Goal: Navigation & Orientation: Find specific page/section

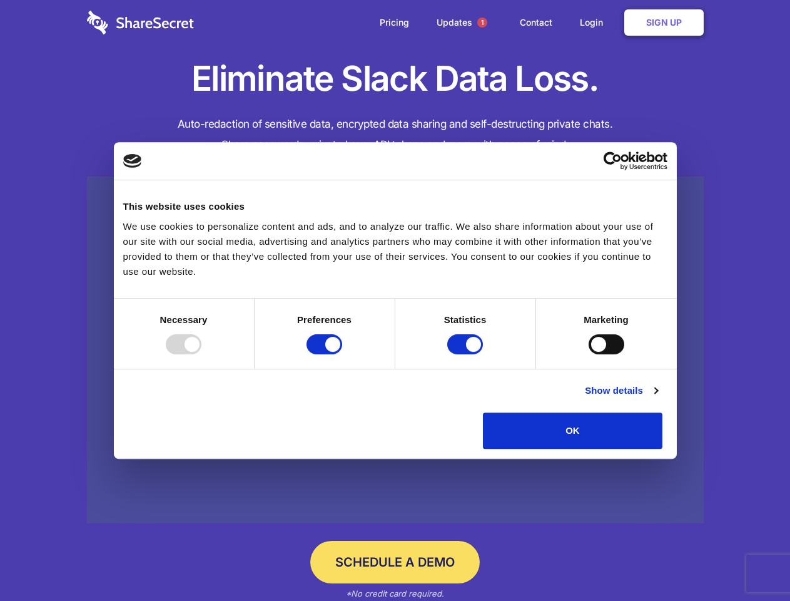
click at [201, 354] on div at bounding box center [184, 344] width 36 height 20
click at [342, 354] on input "Preferences" at bounding box center [325, 344] width 36 height 20
checkbox input "false"
click at [467, 354] on input "Statistics" at bounding box center [465, 344] width 36 height 20
checkbox input "false"
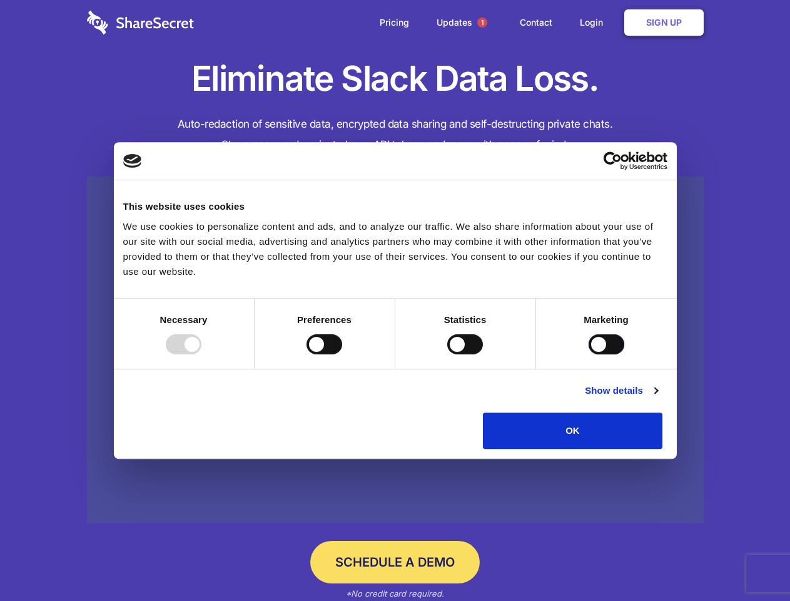
click at [589, 354] on input "Marketing" at bounding box center [607, 344] width 36 height 20
checkbox input "true"
click at [657, 398] on link "Show details" at bounding box center [621, 390] width 73 height 15
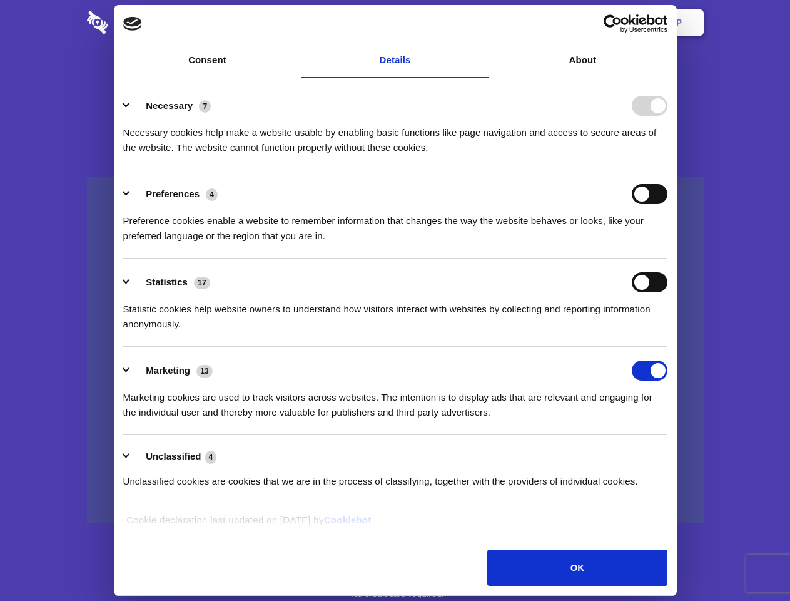
click at [667, 243] on div "Preferences 4 Preference cookies enable a website to remember information that …" at bounding box center [395, 213] width 544 height 59
click at [482, 23] on span "1" at bounding box center [482, 23] width 10 height 10
